Goal: Obtain resource: Download file/media

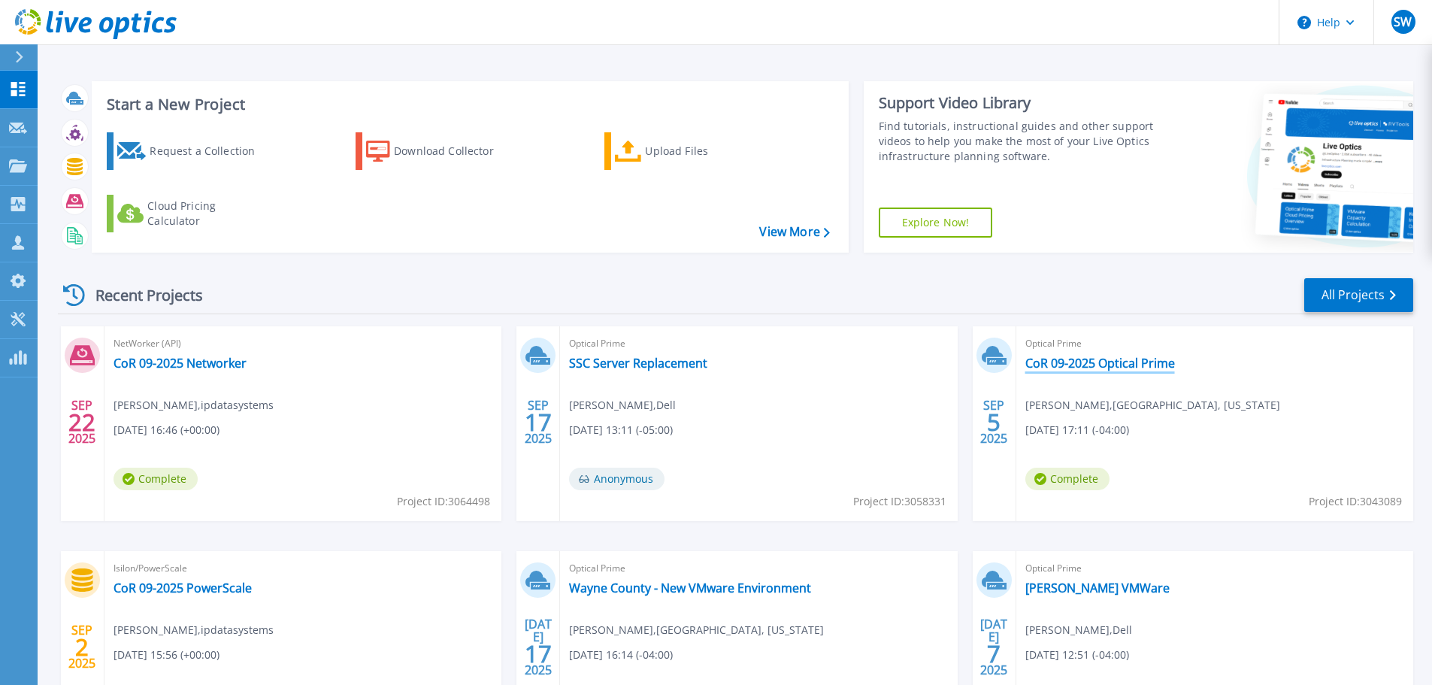
click at [1105, 363] on link "CoR 09-2025 Optical Prime" at bounding box center [1101, 363] width 150 height 15
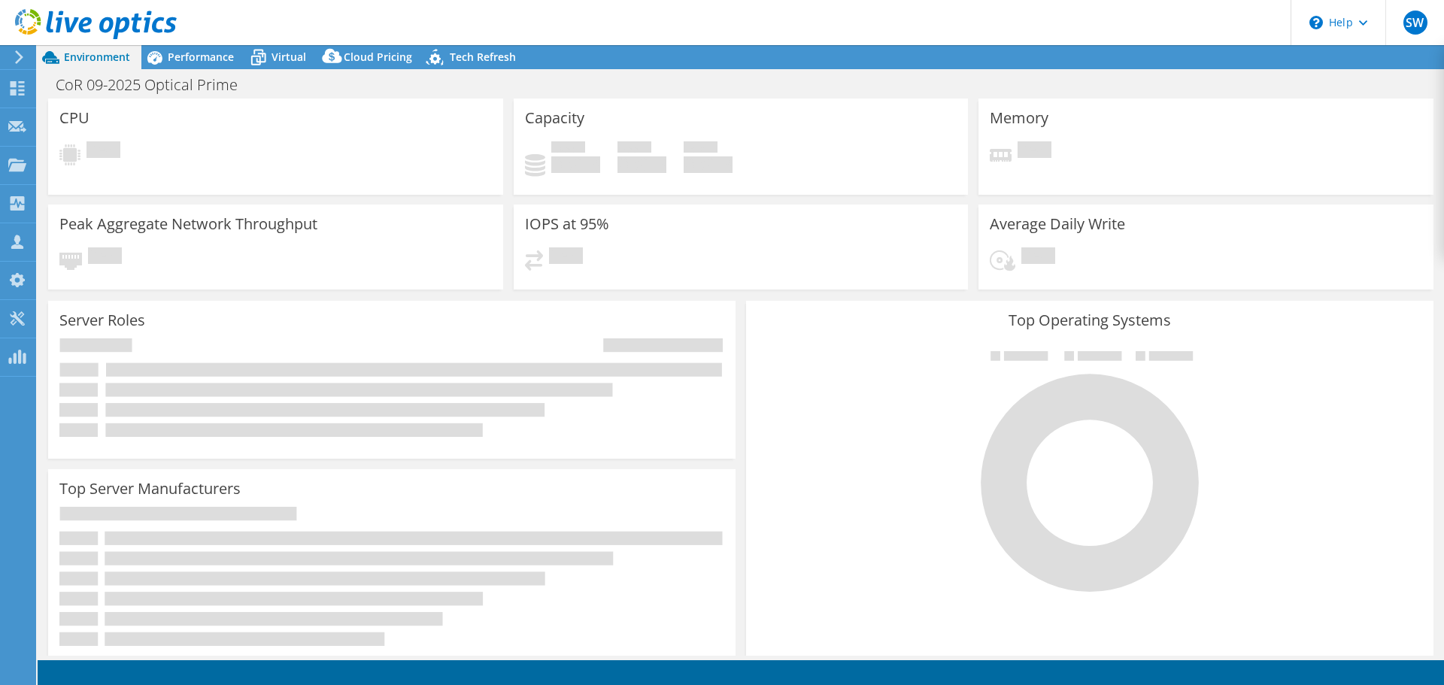
select select "USEast"
select select "USD"
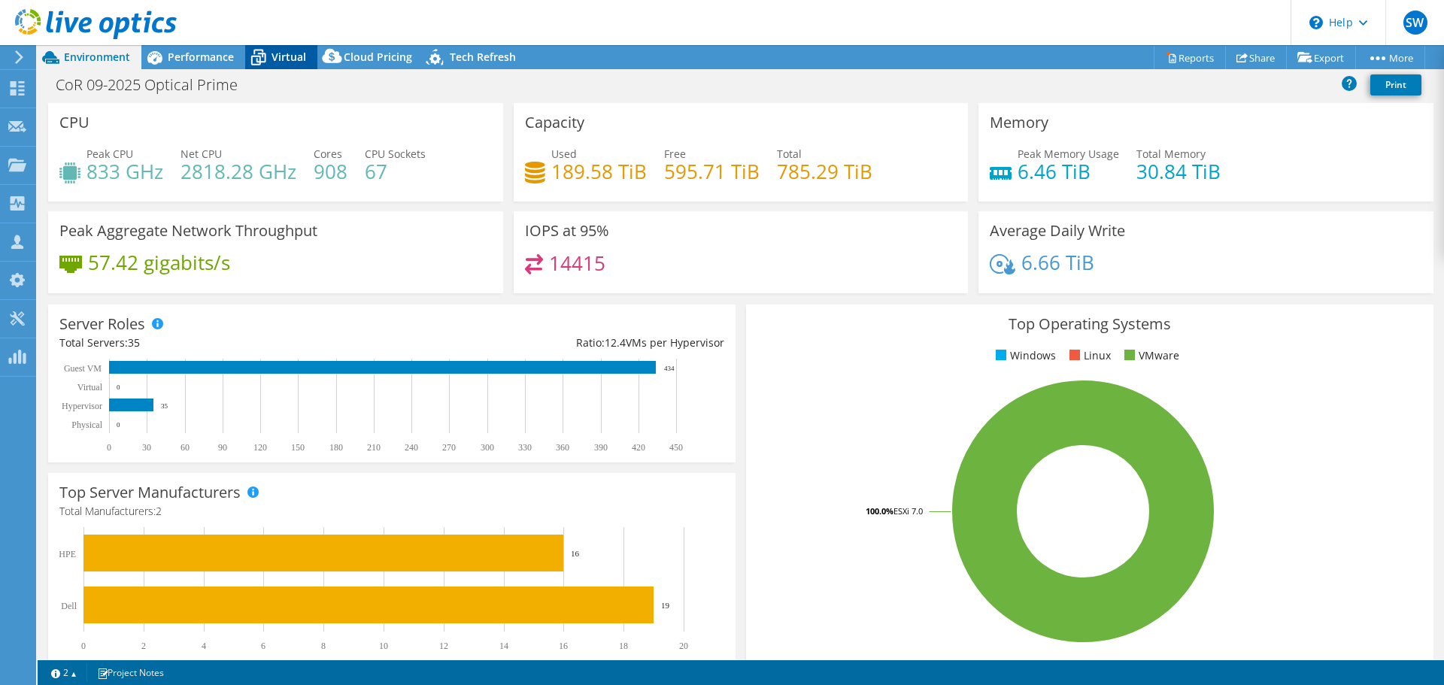
click at [273, 50] on span "Virtual" at bounding box center [288, 57] width 35 height 14
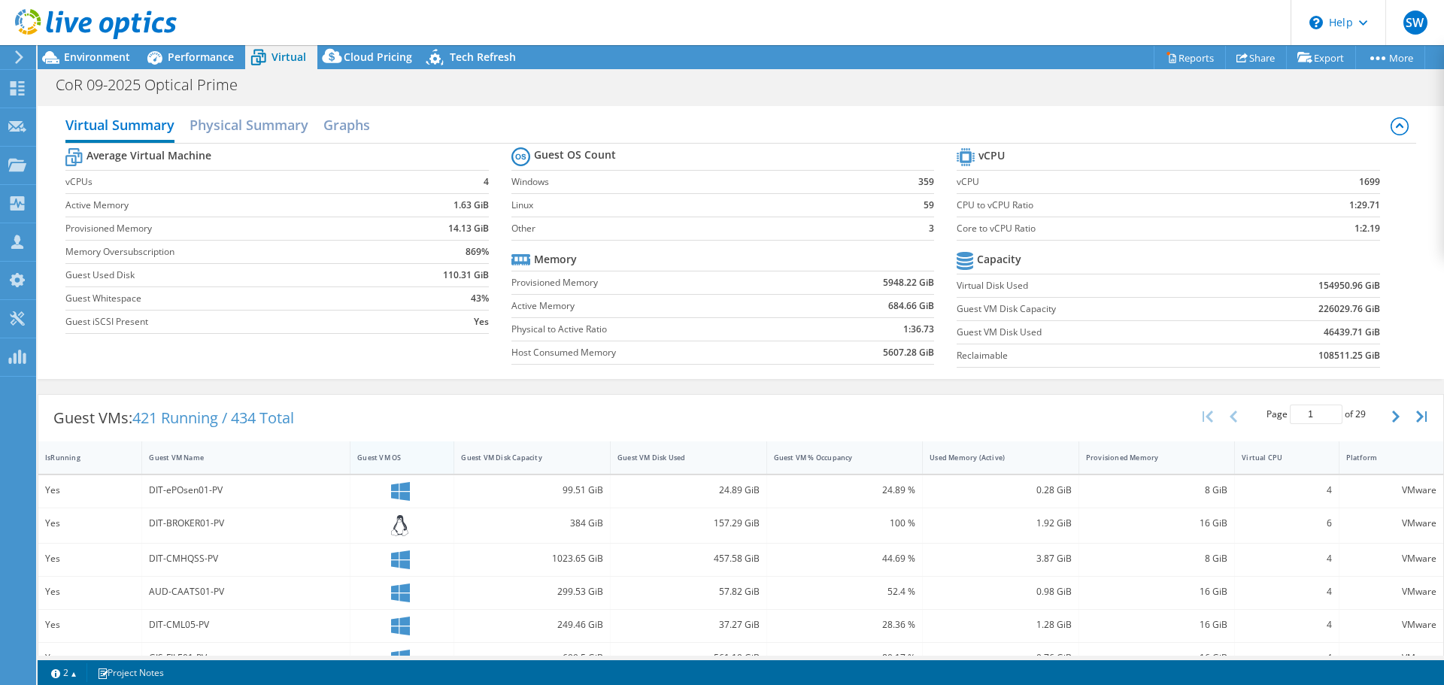
drag, startPoint x: 435, startPoint y: 453, endPoint x: 446, endPoint y: 453, distance: 10.5
click at [436, 453] on div "Guest VM OS" at bounding box center [402, 457] width 104 height 32
click at [546, 462] on div "Guest VM Disk Capacity" at bounding box center [523, 458] width 124 height 10
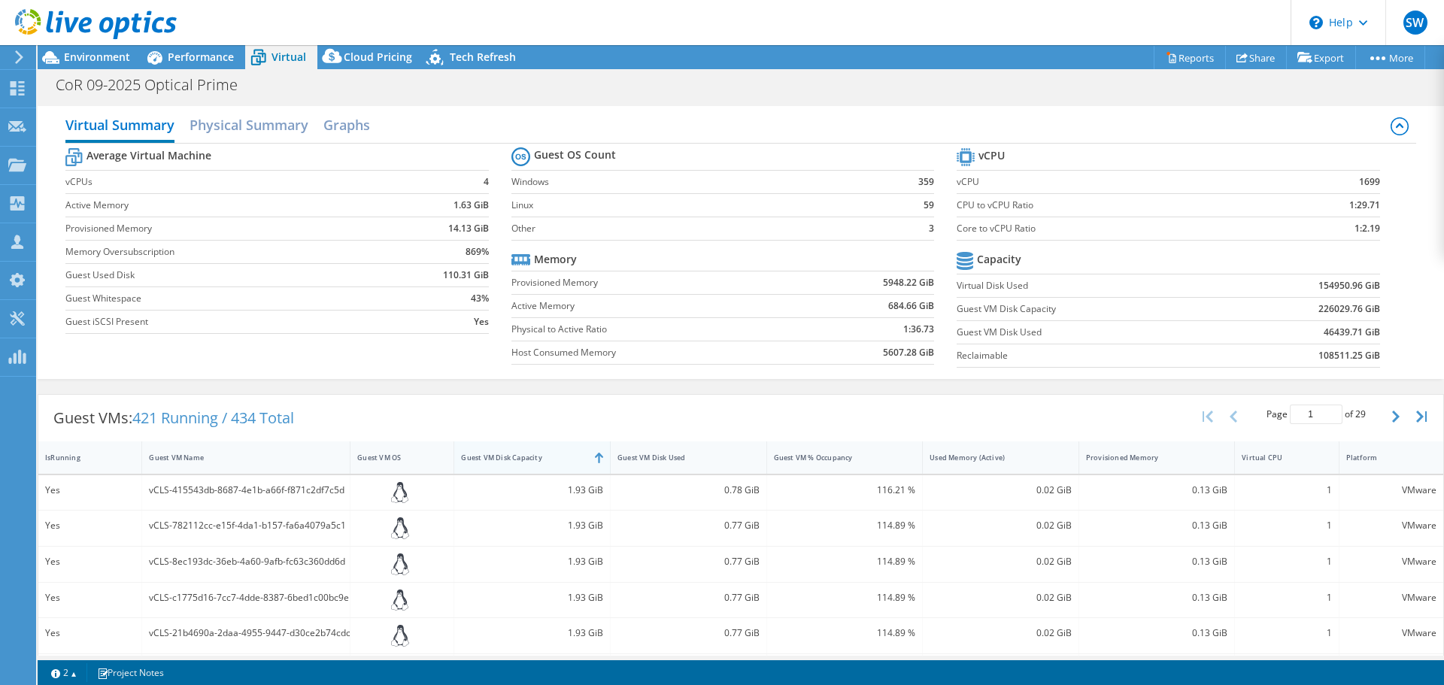
click at [514, 465] on div "Guest VM Disk Capacity" at bounding box center [523, 457] width 138 height 23
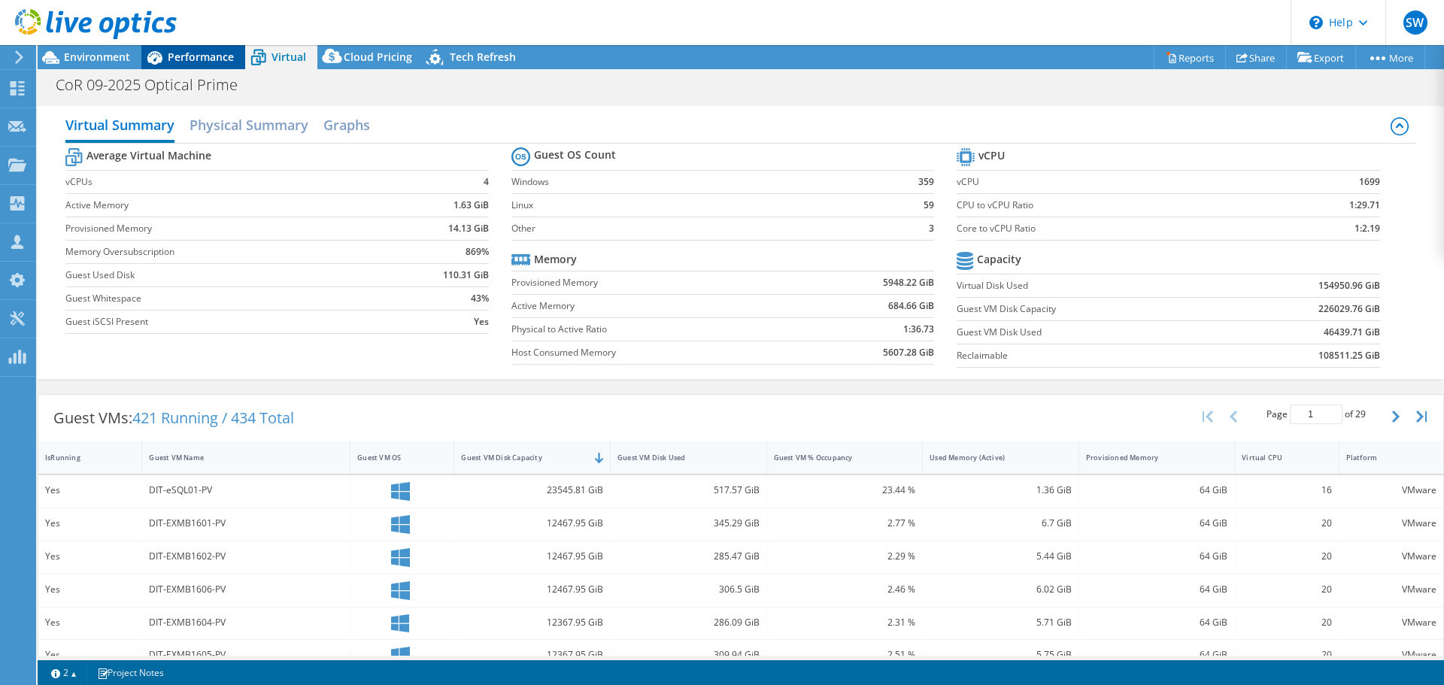
click at [205, 53] on span "Performance" at bounding box center [201, 57] width 66 height 14
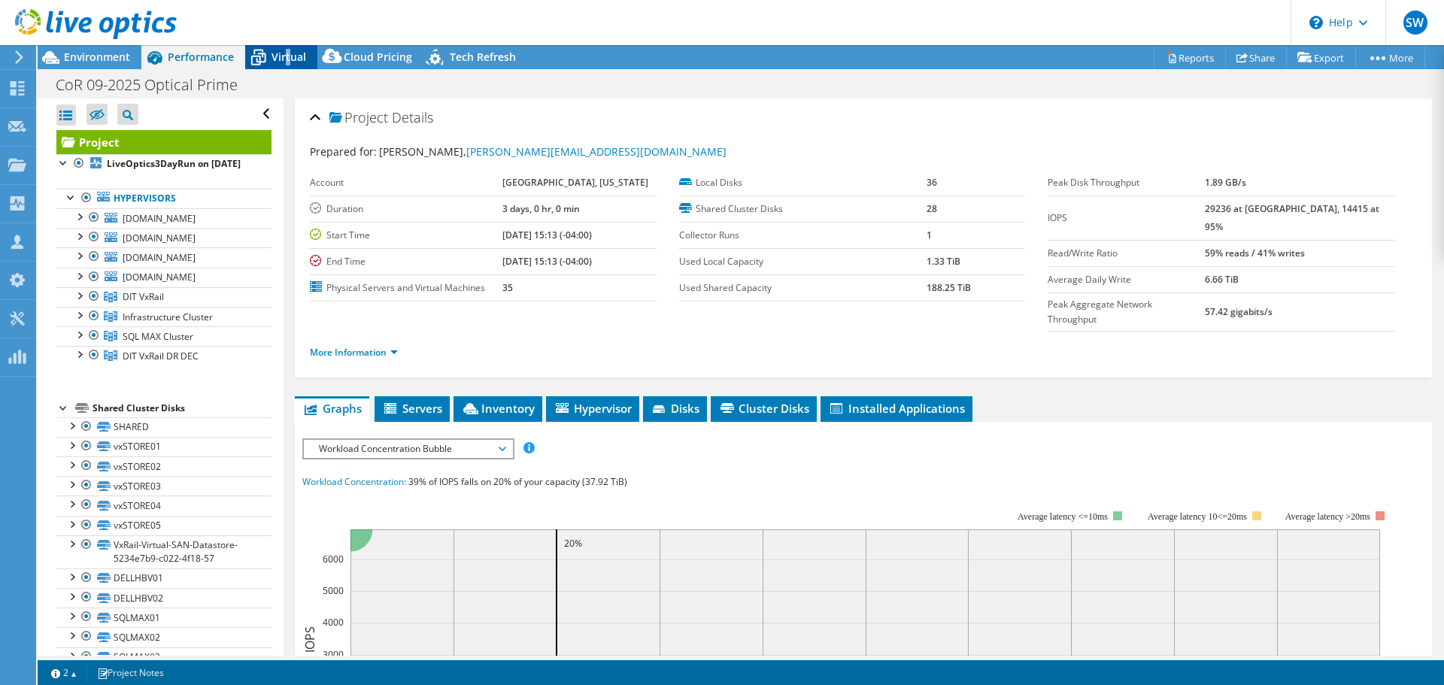
click at [286, 57] on span "Virtual" at bounding box center [288, 57] width 35 height 14
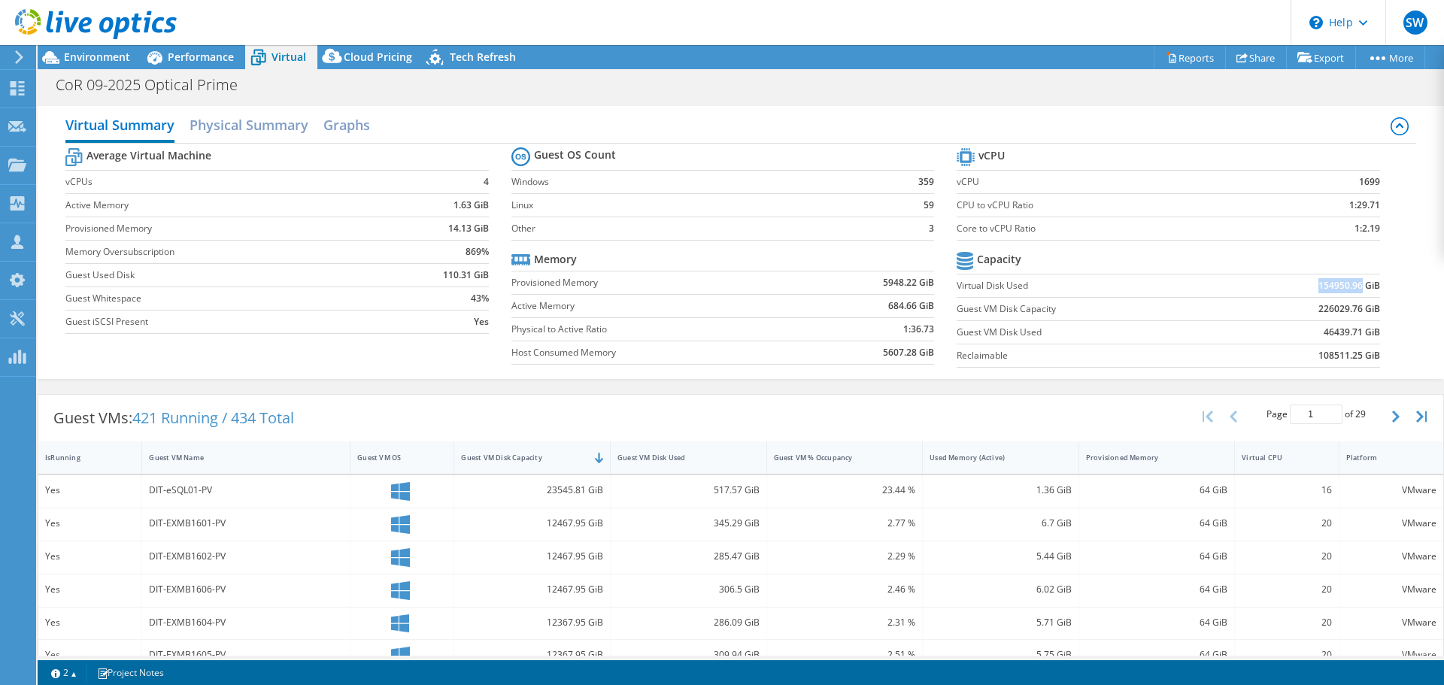
drag, startPoint x: 1306, startPoint y: 286, endPoint x: 1353, endPoint y: 285, distance: 47.4
click at [1350, 285] on td "154950.96 GiB" at bounding box center [1302, 285] width 155 height 23
copy b "154950.96"
click at [1323, 335] on b "46439.71 GiB" at bounding box center [1351, 332] width 56 height 15
drag, startPoint x: 1314, startPoint y: 335, endPoint x: 1347, endPoint y: 330, distance: 34.2
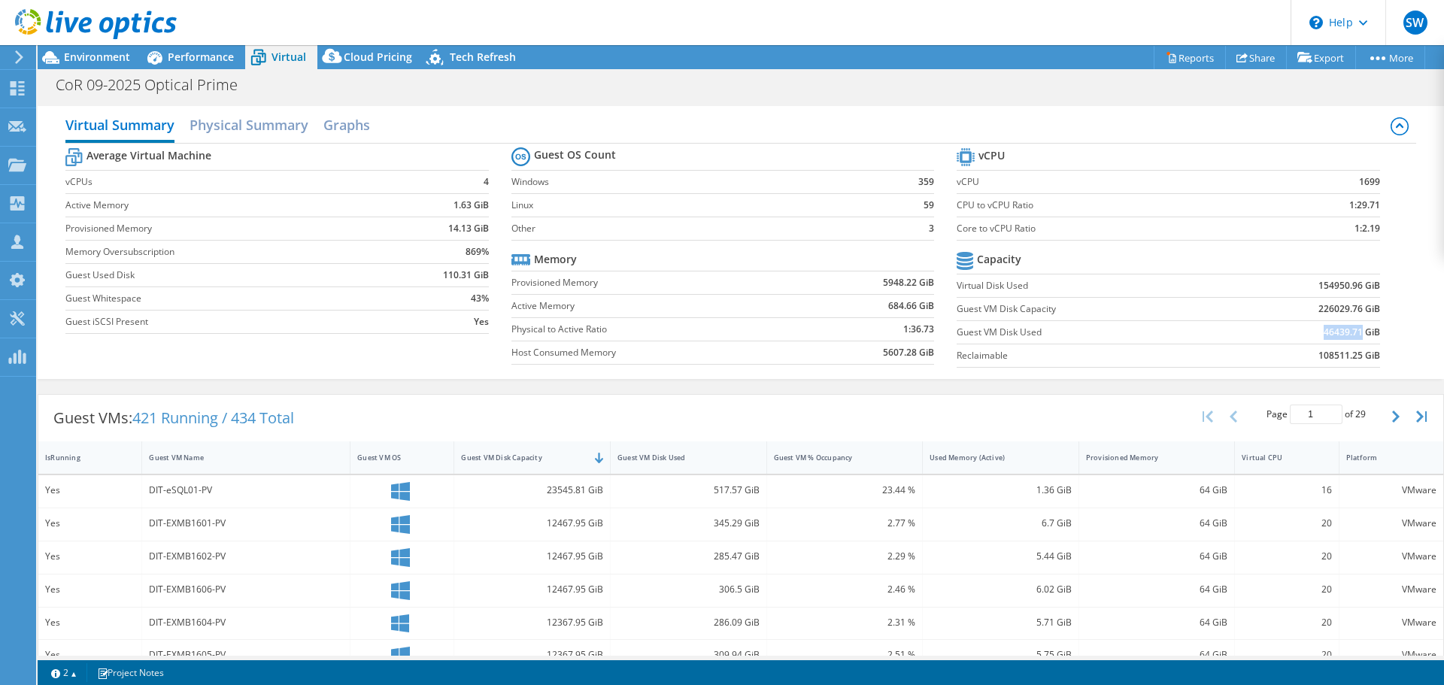
click at [1348, 330] on b "46439.71 GiB" at bounding box center [1351, 332] width 56 height 15
drag, startPoint x: 1354, startPoint y: 358, endPoint x: 1308, endPoint y: 362, distance: 46.0
click at [1318, 362] on b "108511.25 GiB" at bounding box center [1349, 355] width 62 height 15
copy b "108511.25"
click at [1426, 347] on div "Virtual Summary Physical Summary Graphs Average Virtual Machine vCPUs 4 Active …" at bounding box center [741, 242] width 1406 height 273
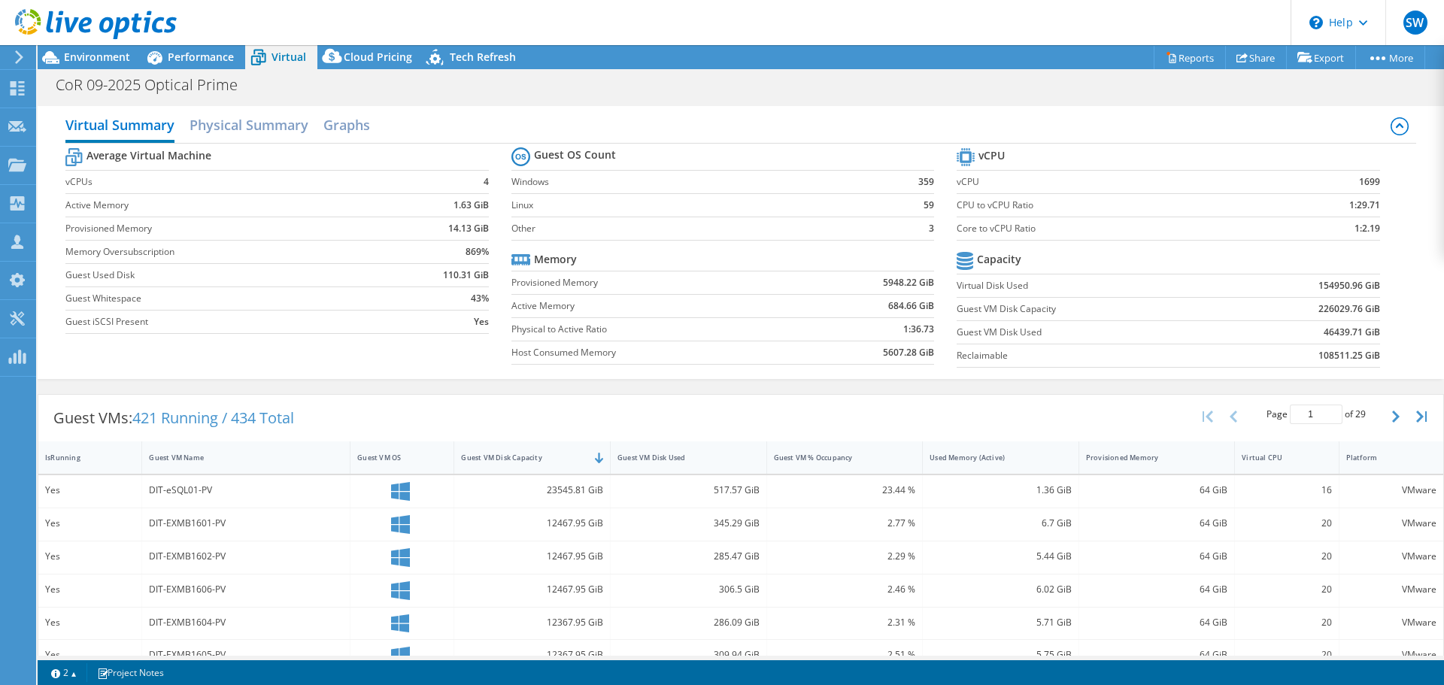
drag, startPoint x: 51, startPoint y: 275, endPoint x: 309, endPoint y: 262, distance: 258.2
click at [53, 273] on div "Virtual Summary Physical Summary Graphs Average Virtual Machine vCPUs 4 Active …" at bounding box center [741, 242] width 1406 height 273
drag, startPoint x: 1307, startPoint y: 333, endPoint x: 1348, endPoint y: 331, distance: 41.4
click at [1348, 331] on td "46439.71 GiB" at bounding box center [1302, 331] width 155 height 23
drag, startPoint x: 1351, startPoint y: 332, endPoint x: 1311, endPoint y: 330, distance: 40.6
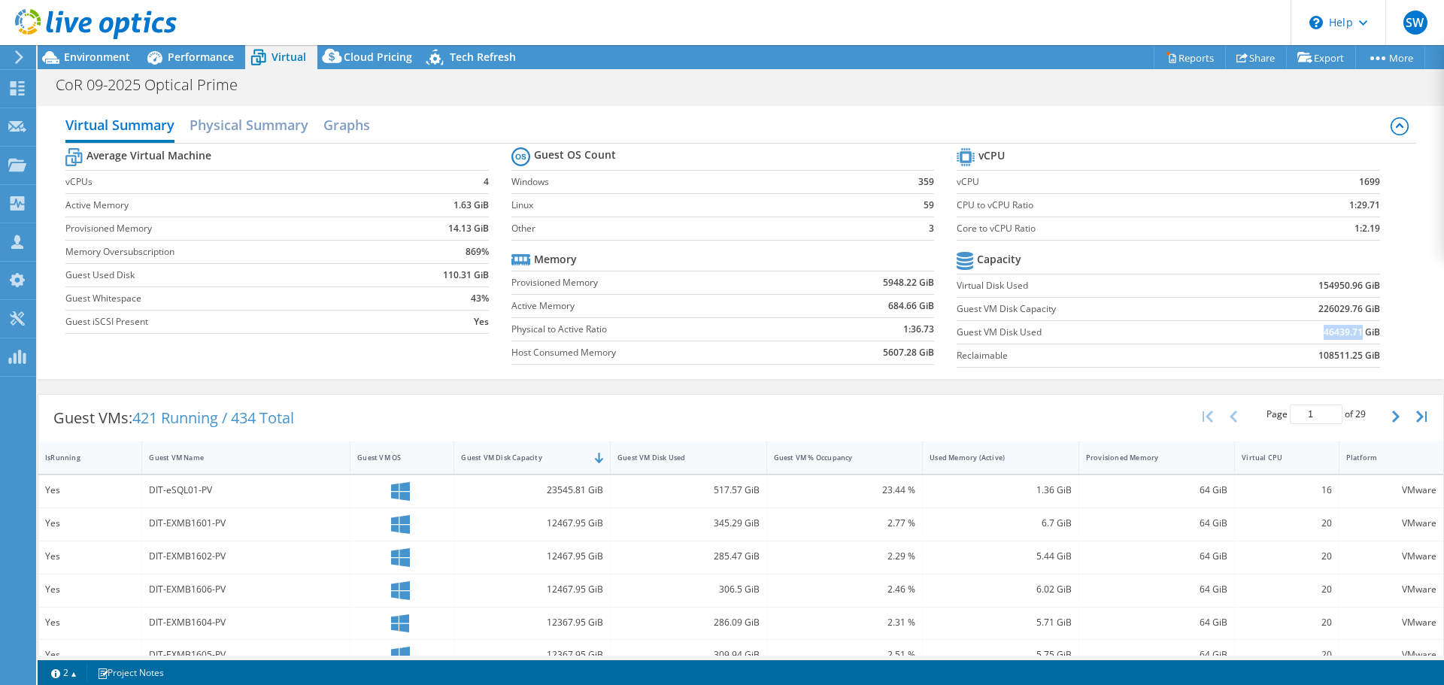
click at [1308, 329] on td "46439.71 GiB" at bounding box center [1302, 331] width 155 height 23
copy b "46439.71"
click at [20, 83] on icon at bounding box center [17, 88] width 18 height 14
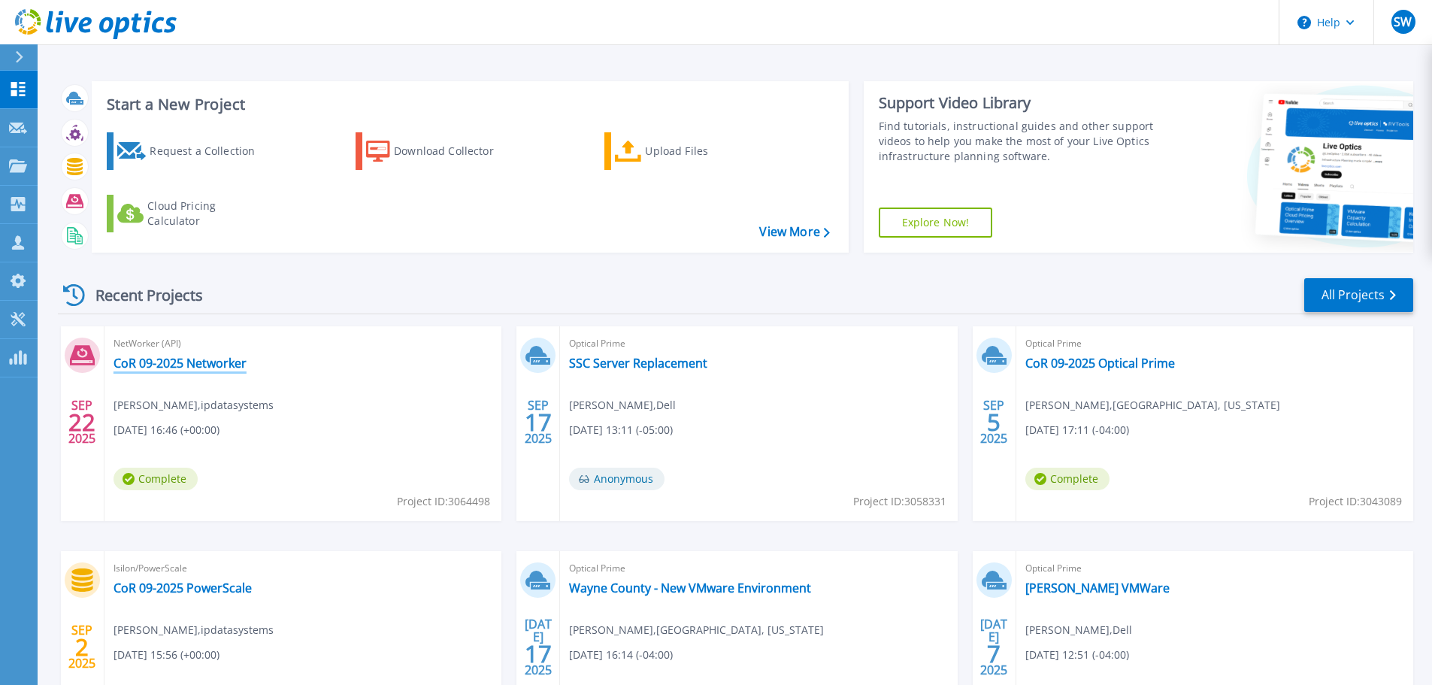
click at [160, 362] on link "CoR 09-2025 Networker" at bounding box center [180, 363] width 133 height 15
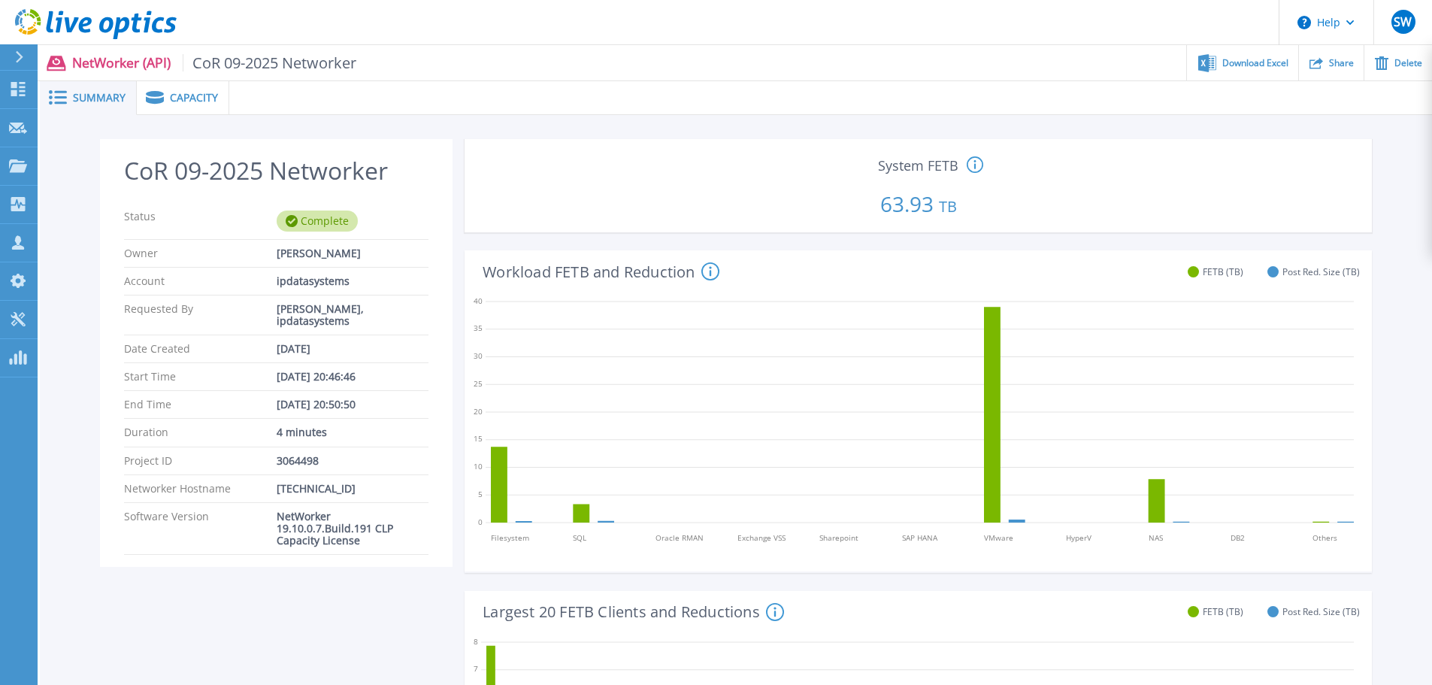
click at [181, 100] on span "Capacity" at bounding box center [194, 97] width 48 height 11
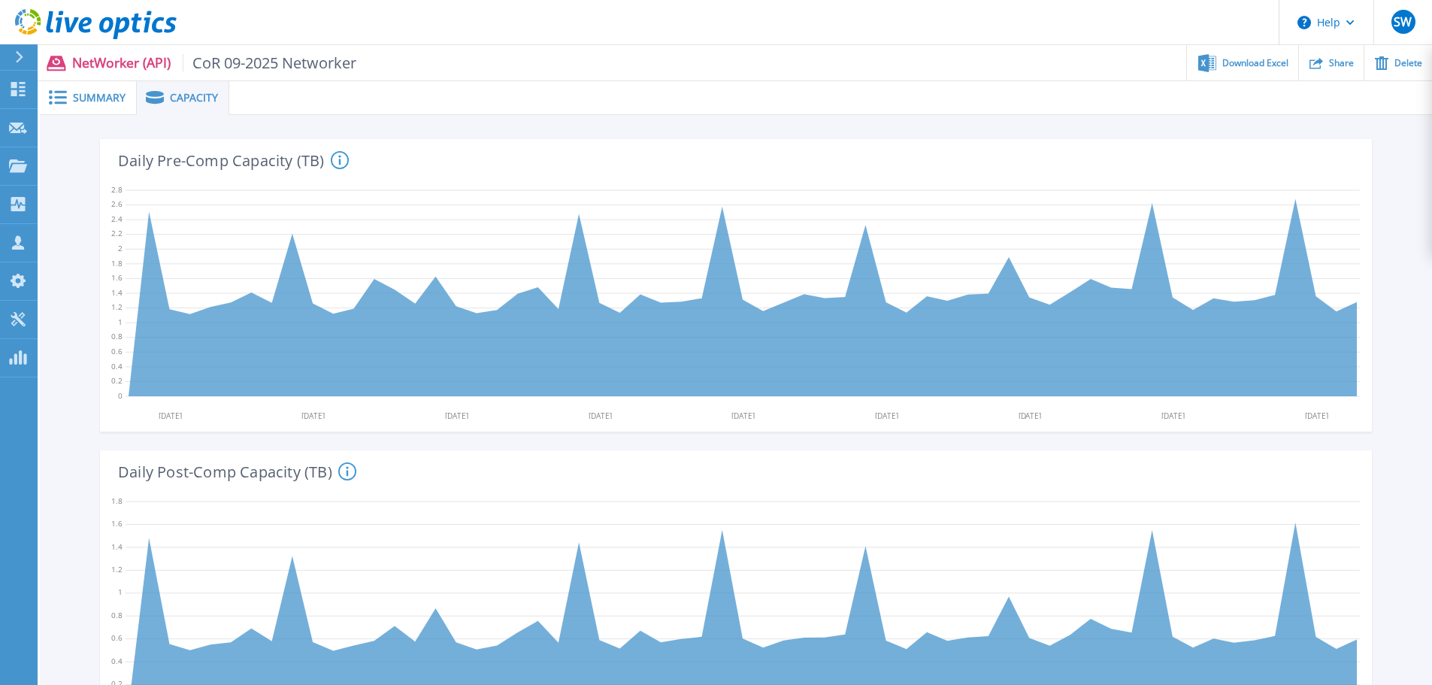
click at [100, 105] on div "Summary" at bounding box center [88, 98] width 97 height 34
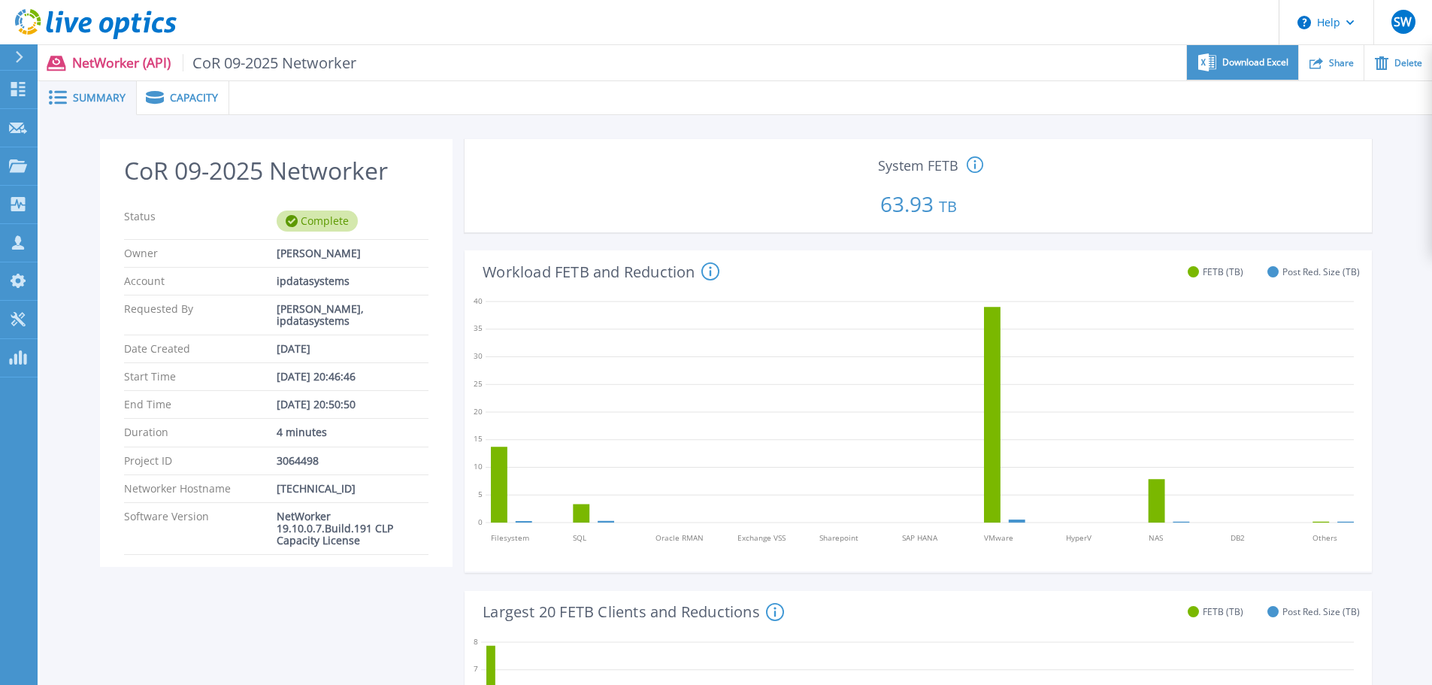
click at [1275, 65] on span "Download Excel" at bounding box center [1256, 62] width 66 height 9
drag, startPoint x: 67, startPoint y: 161, endPoint x: 69, endPoint y: 119, distance: 42.2
click at [16, 62] on icon at bounding box center [19, 57] width 8 height 12
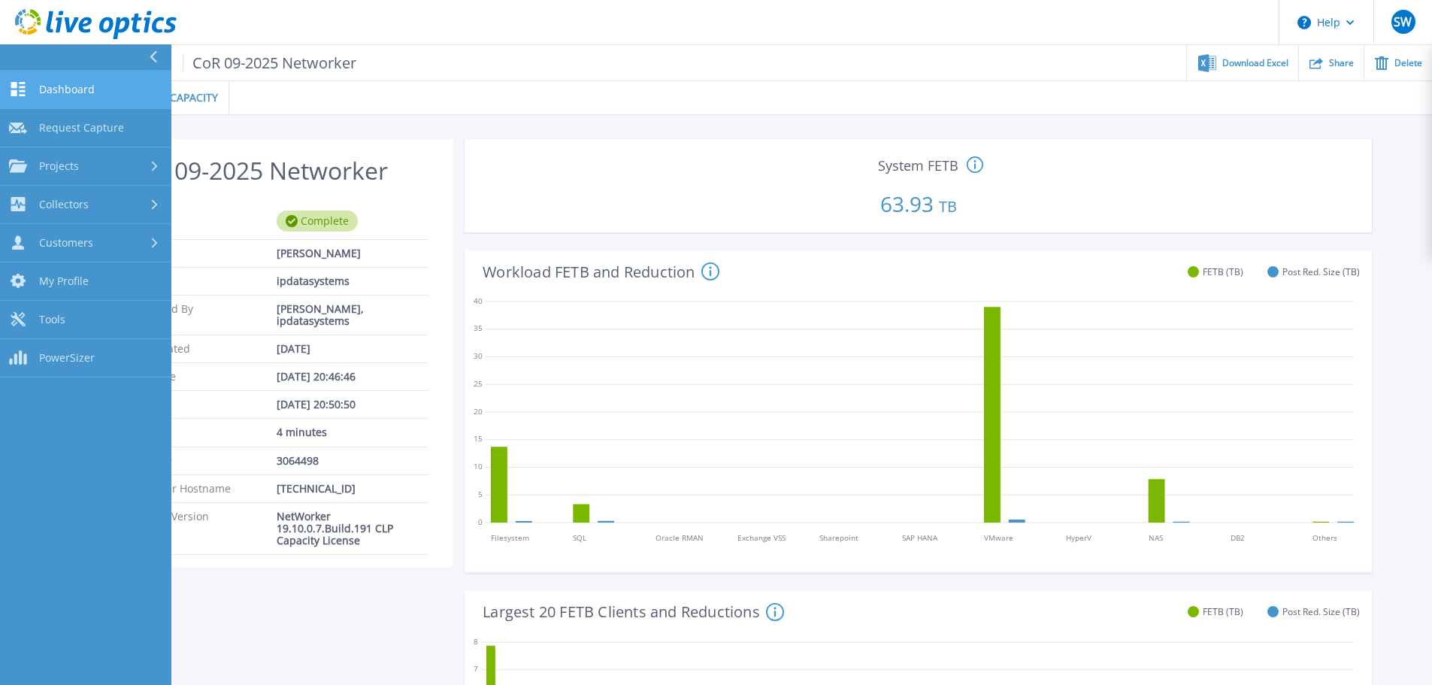
click at [73, 88] on span "Dashboard" at bounding box center [67, 90] width 56 height 14
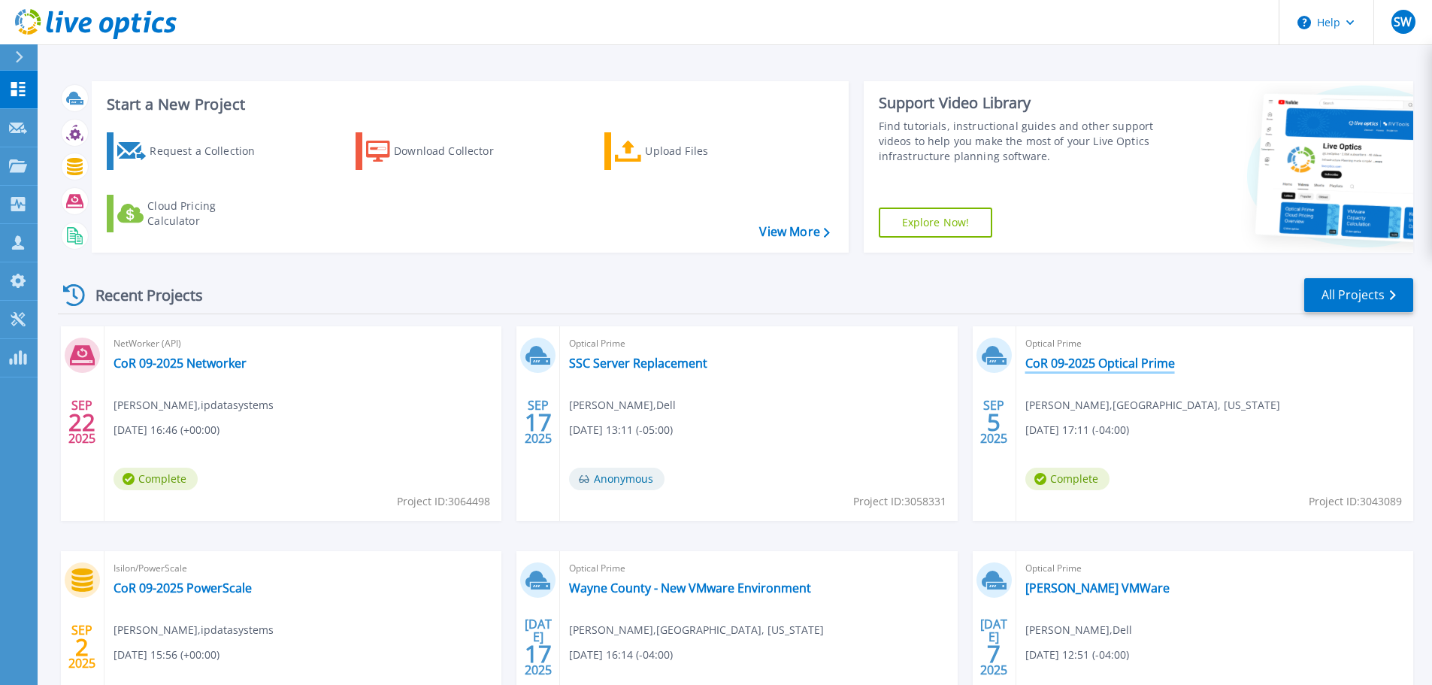
click at [1138, 361] on link "CoR 09-2025 Optical Prime" at bounding box center [1101, 363] width 150 height 15
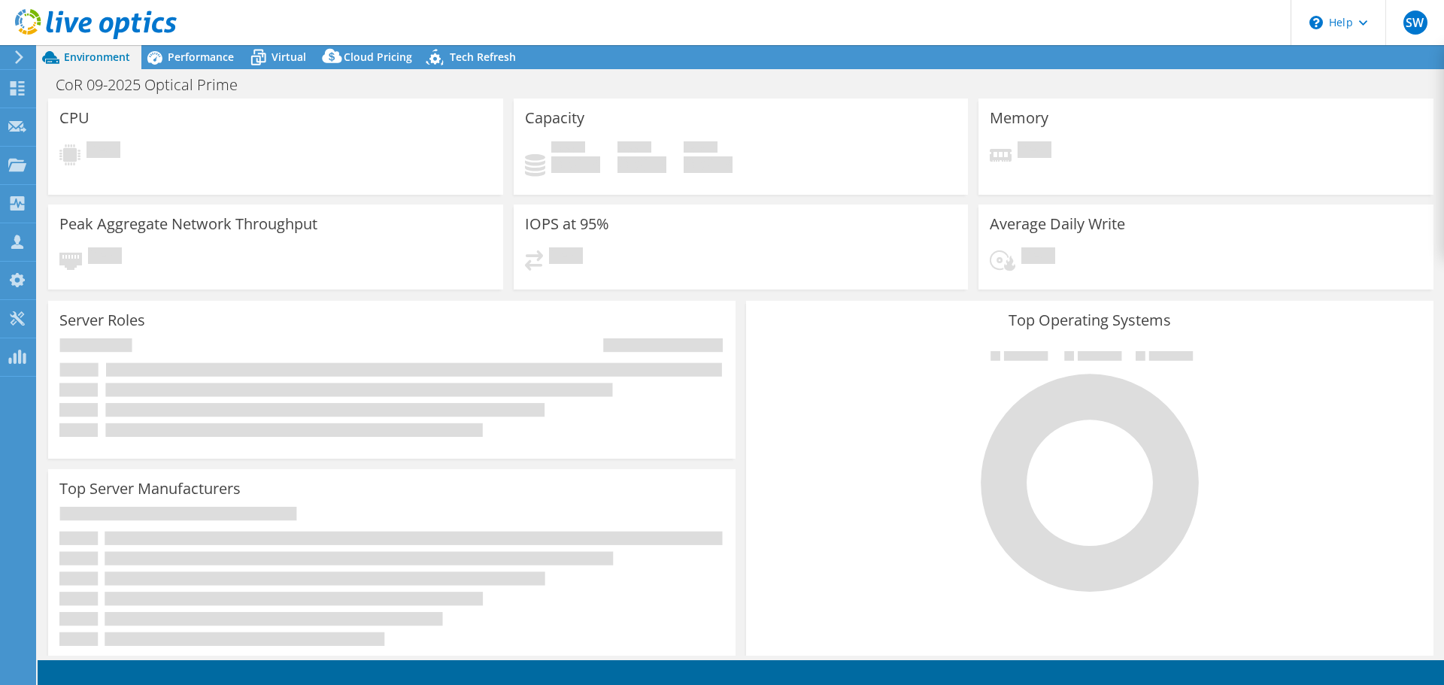
select select "USEast"
select select "USD"
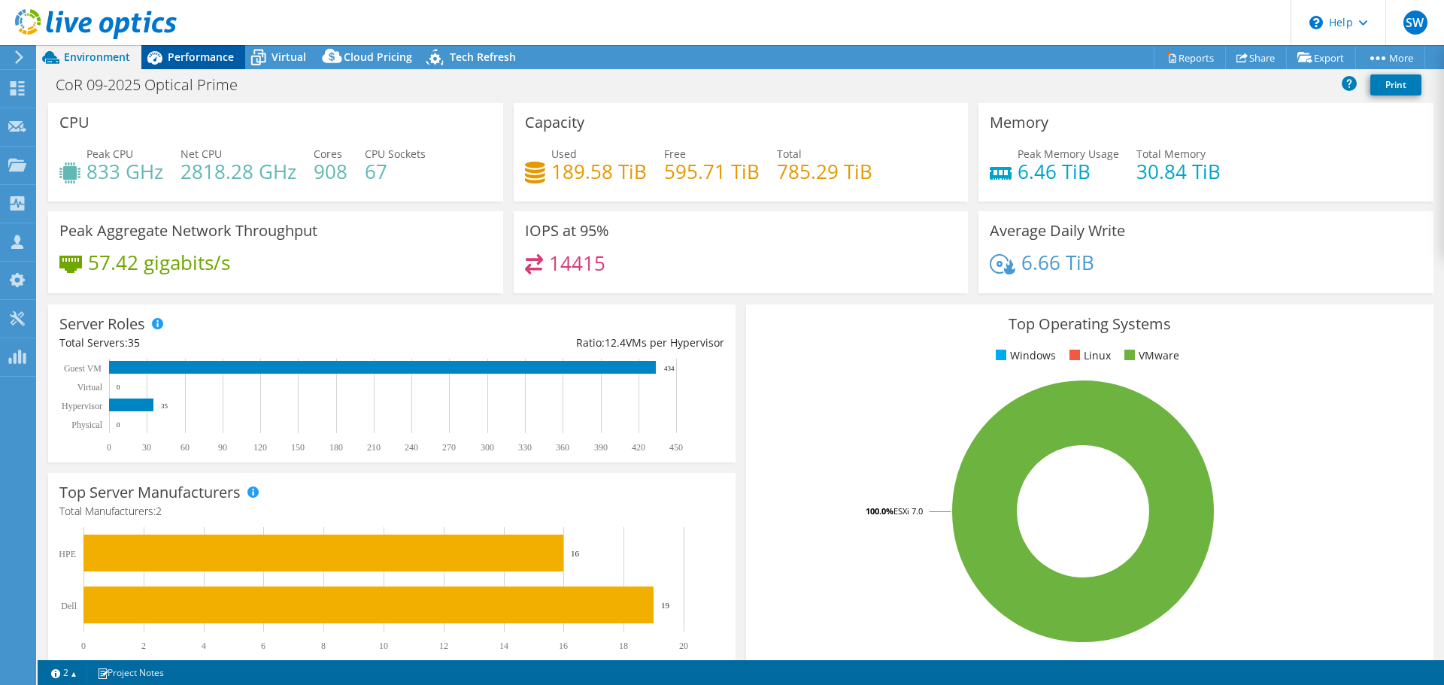
click at [206, 58] on span "Performance" at bounding box center [201, 57] width 66 height 14
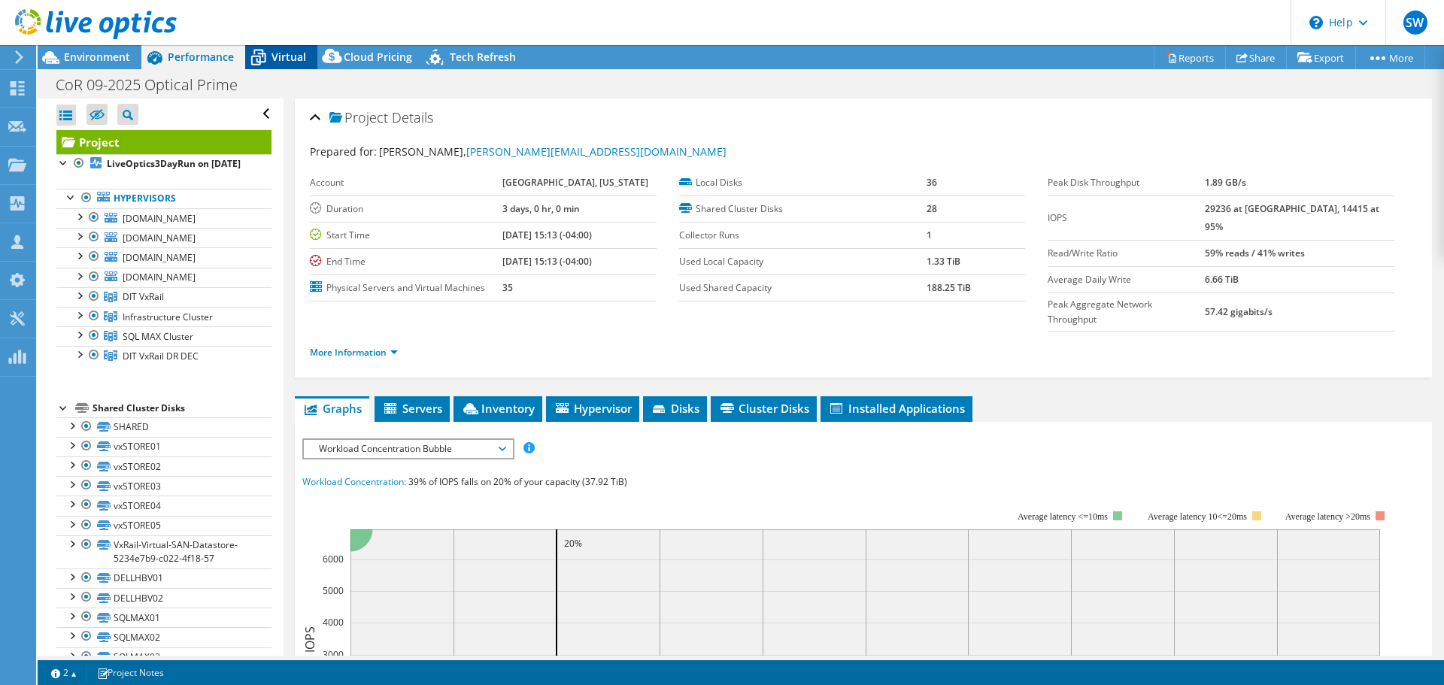
click at [285, 59] on span "Virtual" at bounding box center [288, 57] width 35 height 14
